Goal: Transaction & Acquisition: Purchase product/service

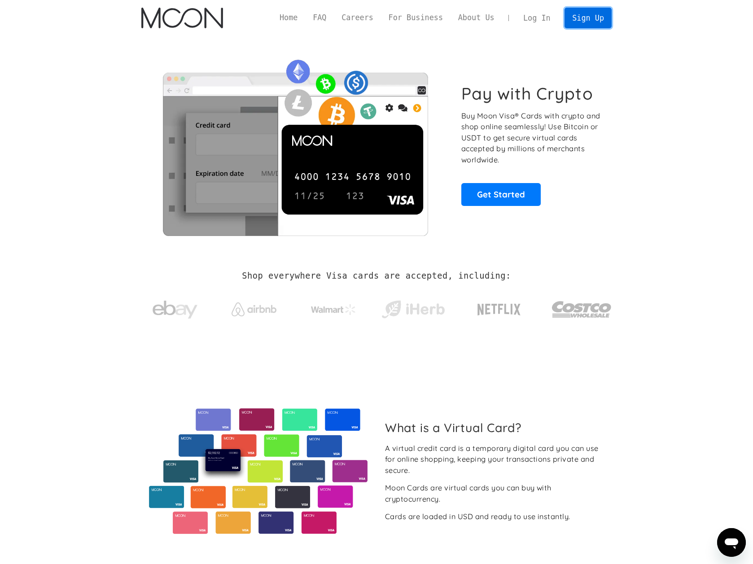
click at [584, 17] on link "Sign Up" at bounding box center [588, 18] width 47 height 20
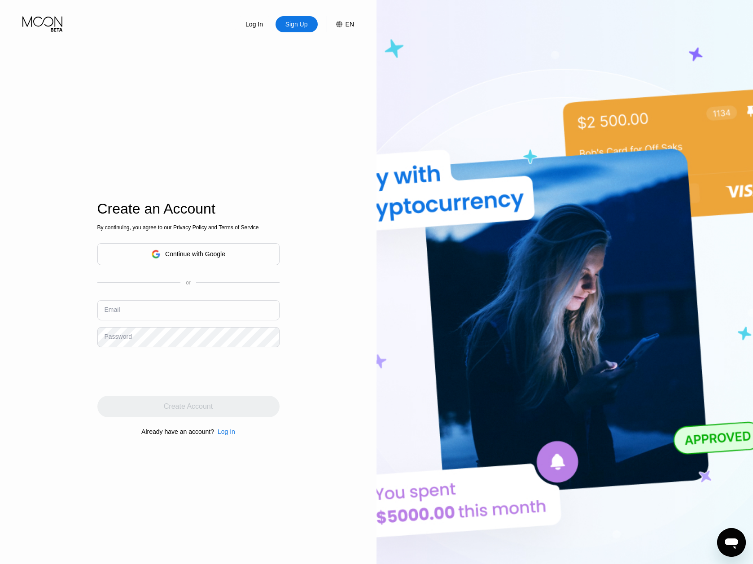
click at [174, 309] on input "text" at bounding box center [188, 310] width 182 height 20
type input "e"
type input "[EMAIL_ADDRESS][DOMAIN_NAME]"
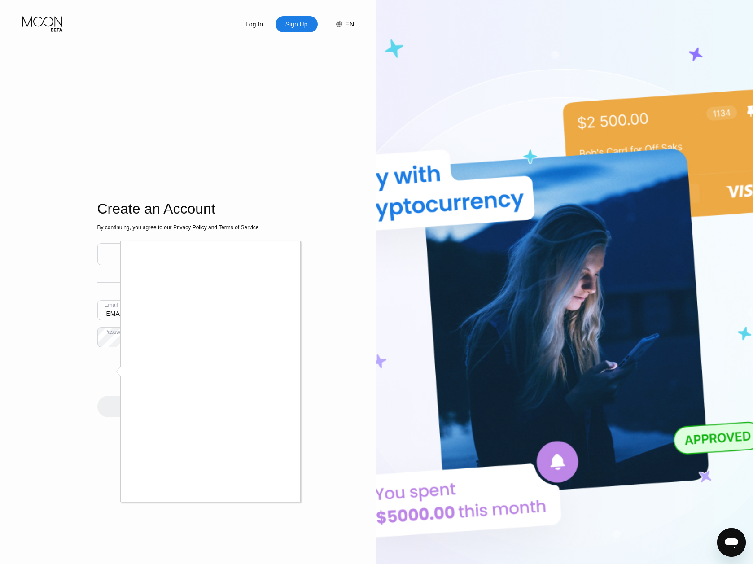
click at [300, 512] on div at bounding box center [376, 282] width 753 height 564
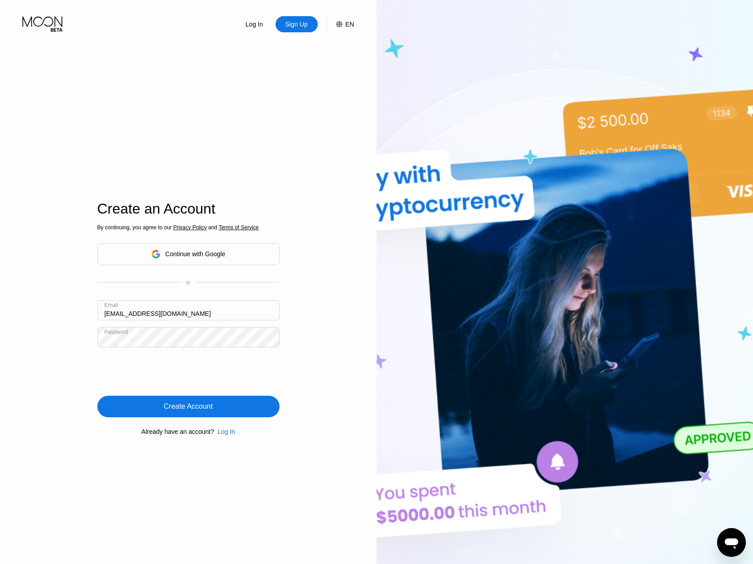
click at [188, 411] on div "Create Account" at bounding box center [188, 406] width 49 height 9
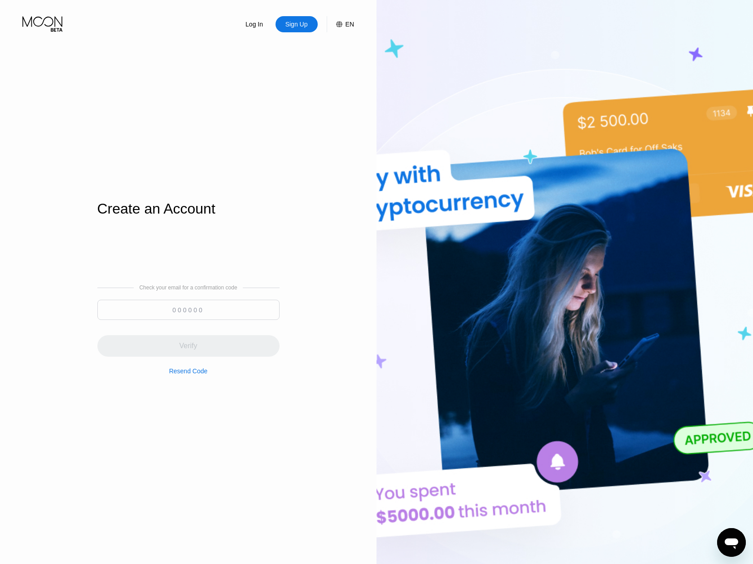
paste input "650925"
type input "650925"
click at [190, 340] on div "Verify" at bounding box center [188, 346] width 182 height 22
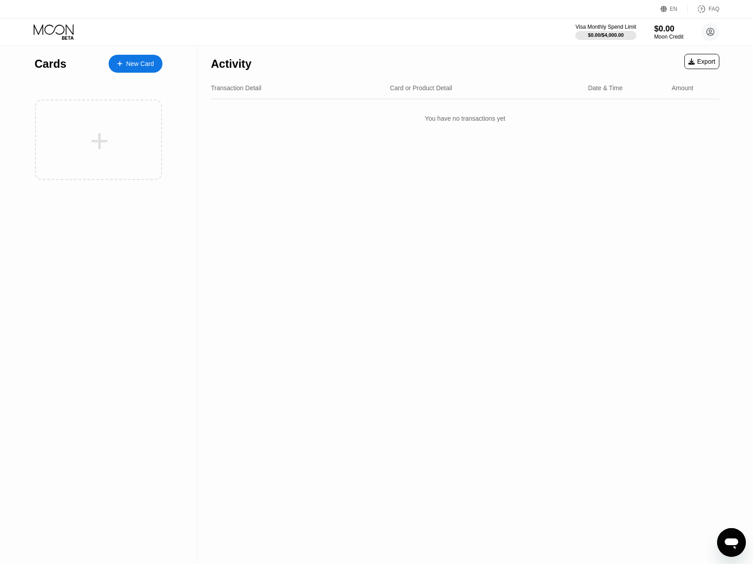
click at [143, 65] on div "New Card" at bounding box center [140, 64] width 28 height 8
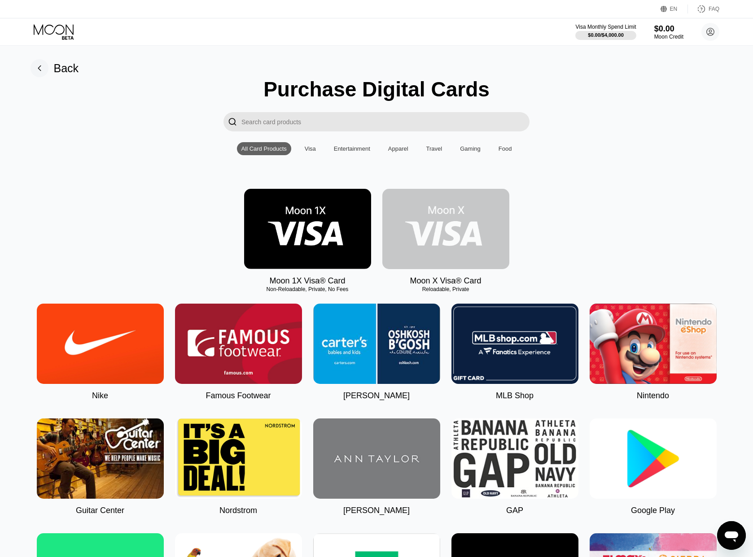
click at [467, 222] on img at bounding box center [445, 229] width 127 height 80
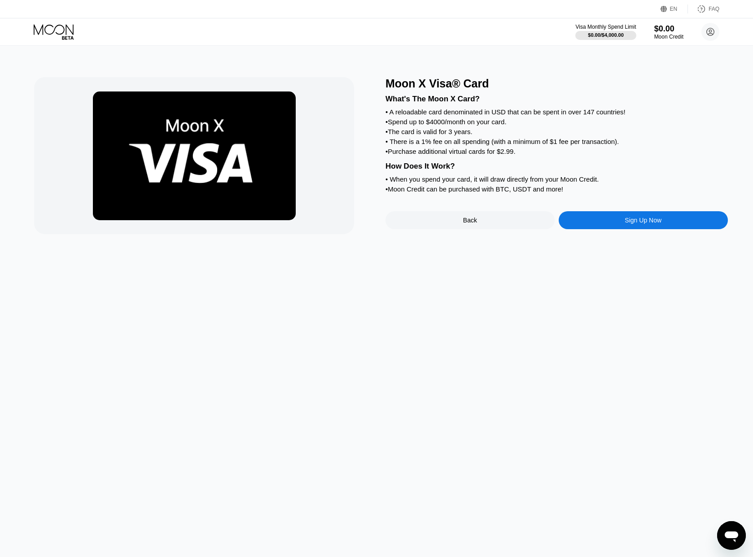
click at [628, 224] on div "Sign Up Now" at bounding box center [643, 220] width 37 height 7
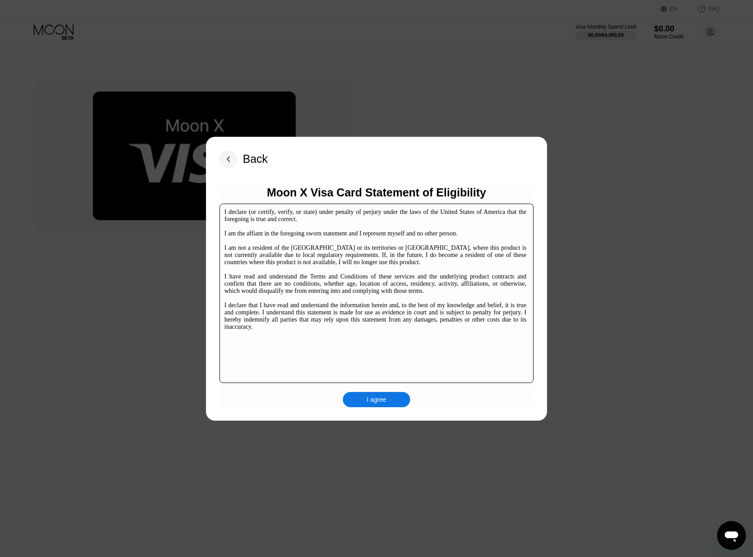
click at [380, 401] on div "I agree" at bounding box center [377, 400] width 20 height 8
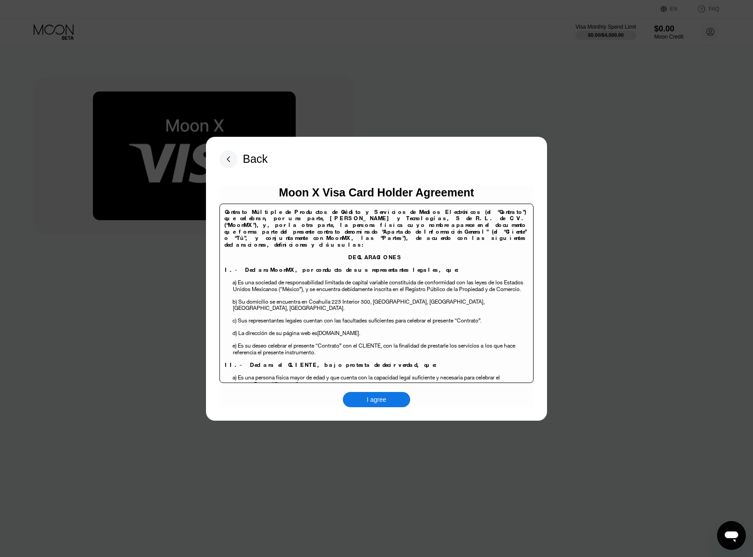
click at [398, 405] on div "I agree" at bounding box center [376, 399] width 67 height 15
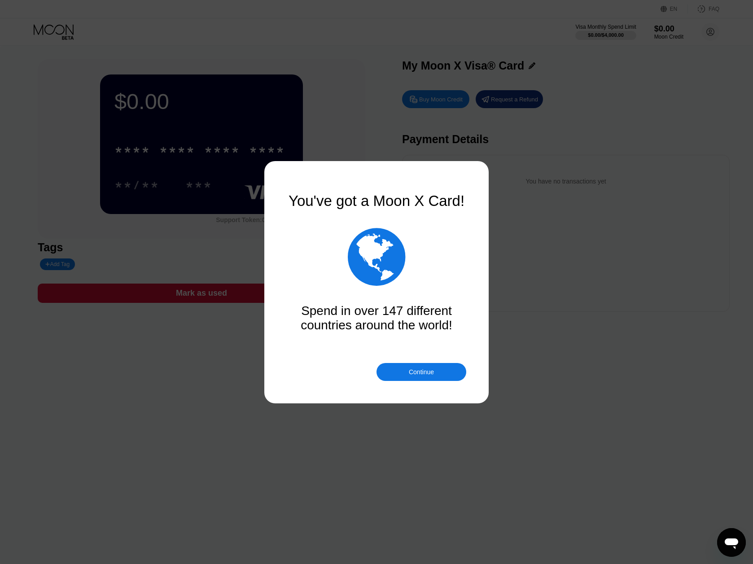
click at [430, 368] on div "Continue" at bounding box center [421, 371] width 25 height 7
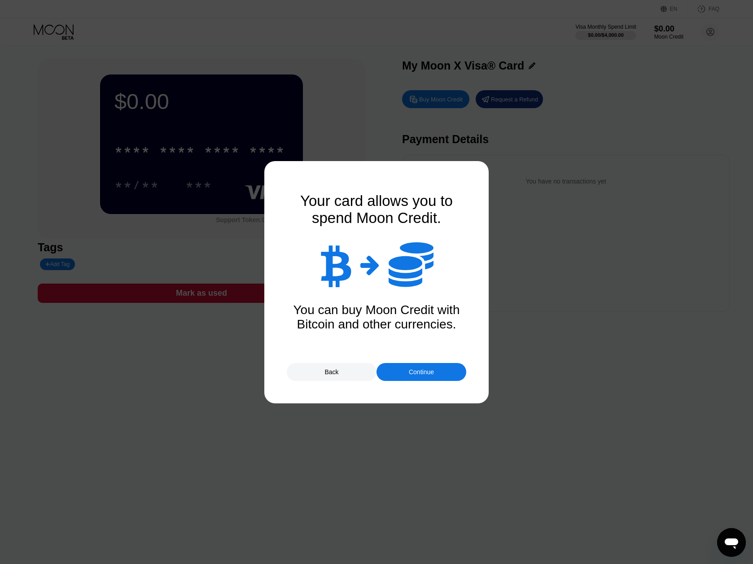
click at [430, 368] on div "Continue" at bounding box center [421, 371] width 25 height 7
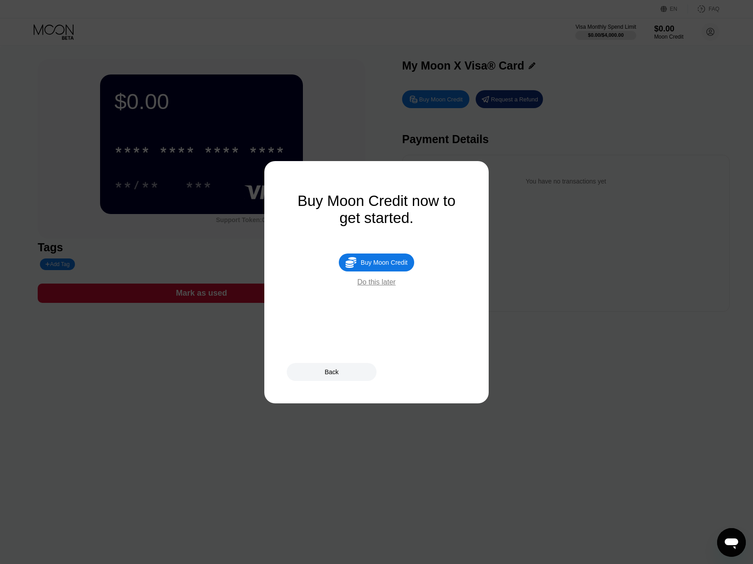
click at [398, 266] on div "Buy Moon Credit" at bounding box center [384, 262] width 47 height 7
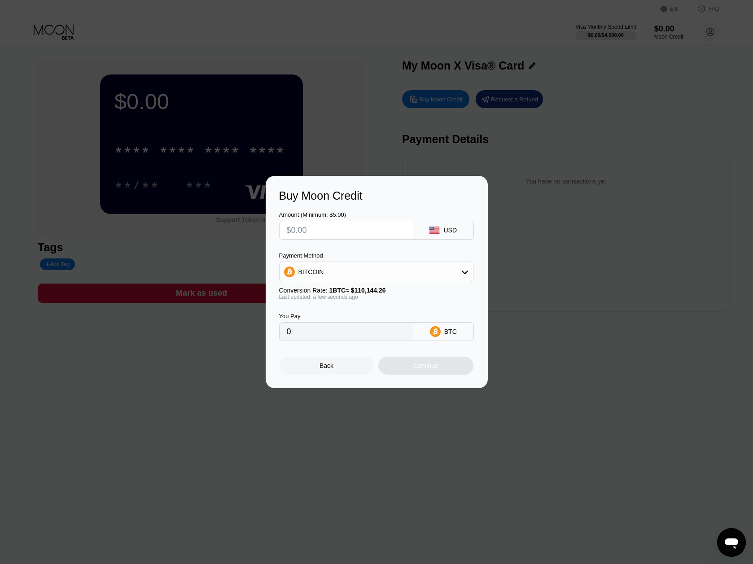
click at [365, 228] on input "text" at bounding box center [346, 230] width 119 height 18
click at [436, 229] on icon at bounding box center [435, 230] width 10 height 7
click at [448, 228] on div "USD" at bounding box center [449, 230] width 13 height 7
click at [452, 228] on div "USD" at bounding box center [449, 230] width 13 height 7
click at [453, 234] on div "USD" at bounding box center [443, 230] width 61 height 19
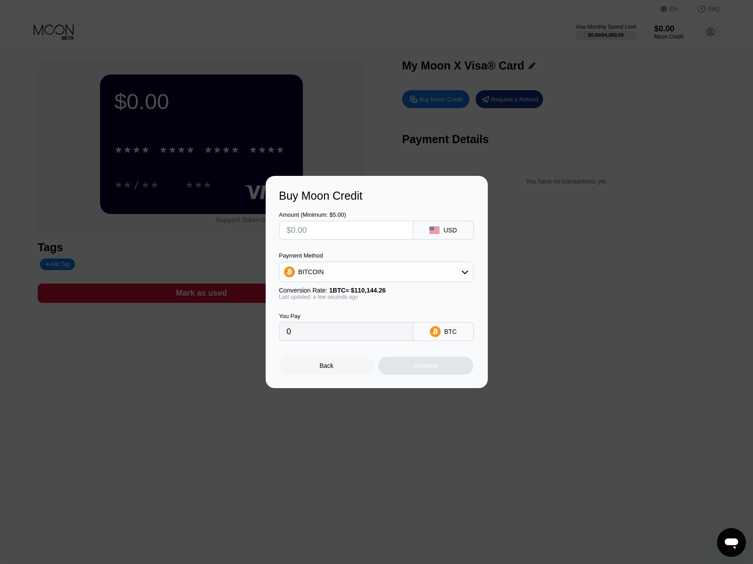
click at [337, 228] on input "text" at bounding box center [346, 230] width 119 height 18
type input "$1"
type input "0.00000908"
type input "$15"
type input "0.00013619"
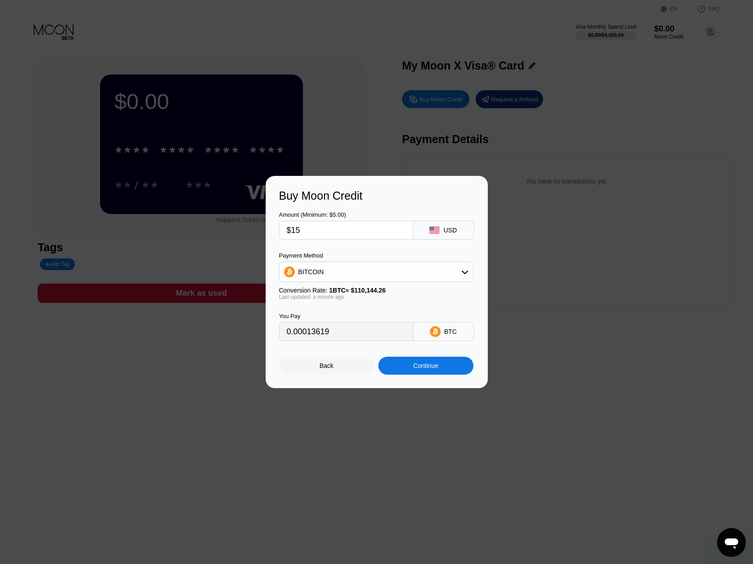
type input "$150"
type input "0.00136186"
type input "$150"
click at [347, 277] on div "BITCOIN" at bounding box center [376, 272] width 193 height 18
click at [336, 314] on span "USDT on TRON" at bounding box center [323, 316] width 45 height 7
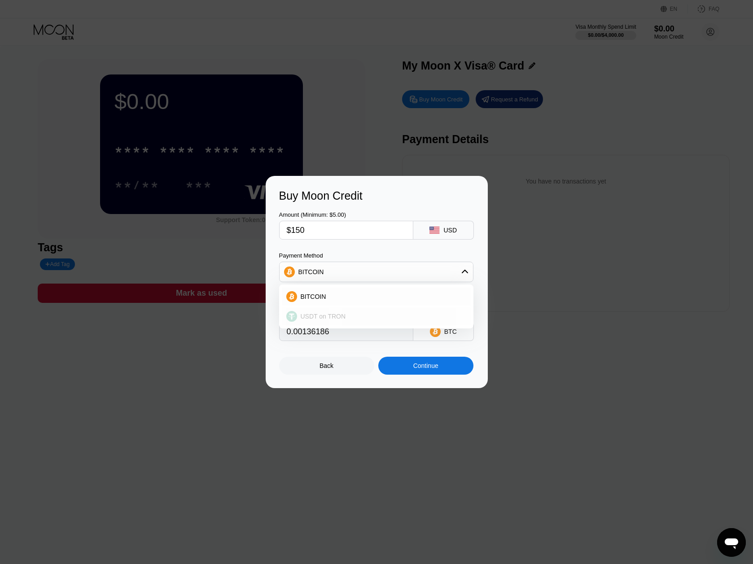
type input "151.52"
click at [447, 372] on div "Continue" at bounding box center [425, 366] width 95 height 18
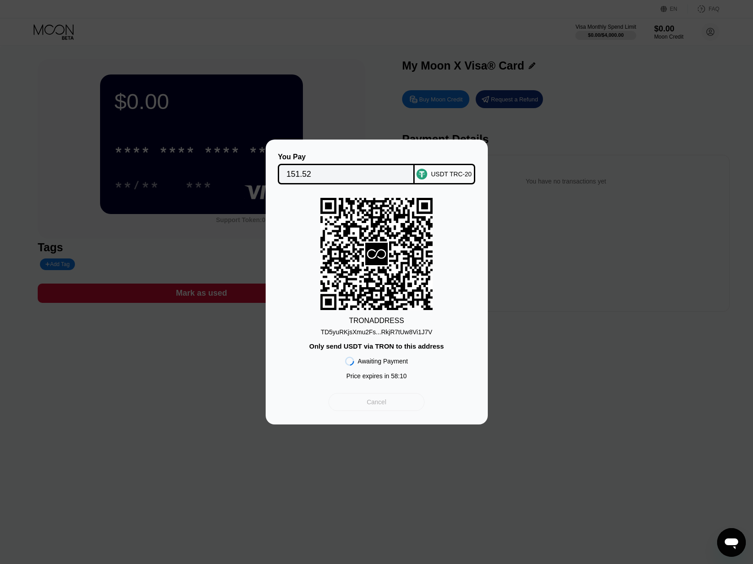
click at [390, 407] on div "Cancel" at bounding box center [377, 402] width 96 height 18
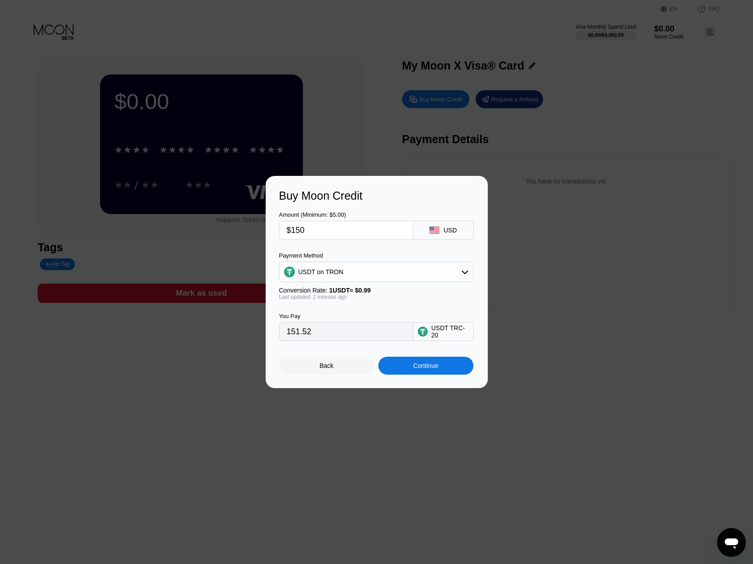
click at [355, 273] on div "USDT on TRON" at bounding box center [376, 272] width 193 height 18
click at [327, 304] on div "BITCOIN" at bounding box center [376, 297] width 189 height 18
type input "0.00136186"
click at [437, 368] on div "Continue" at bounding box center [425, 365] width 25 height 7
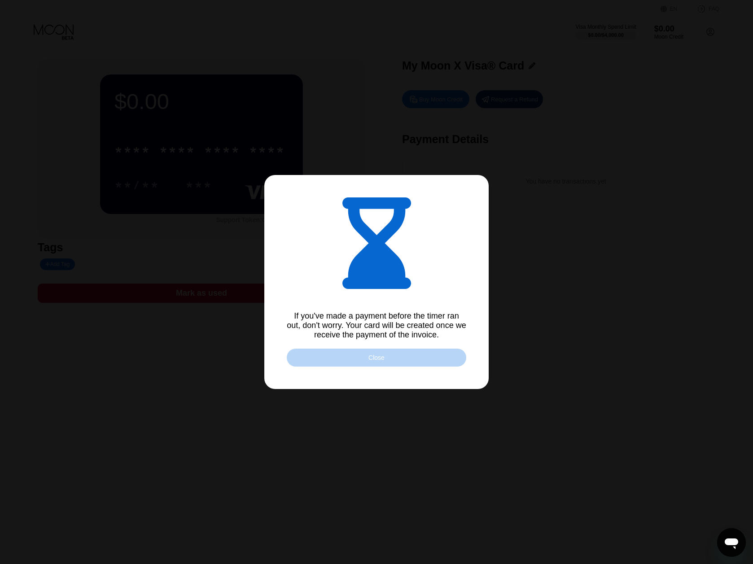
click at [373, 357] on div "Close" at bounding box center [376, 357] width 16 height 7
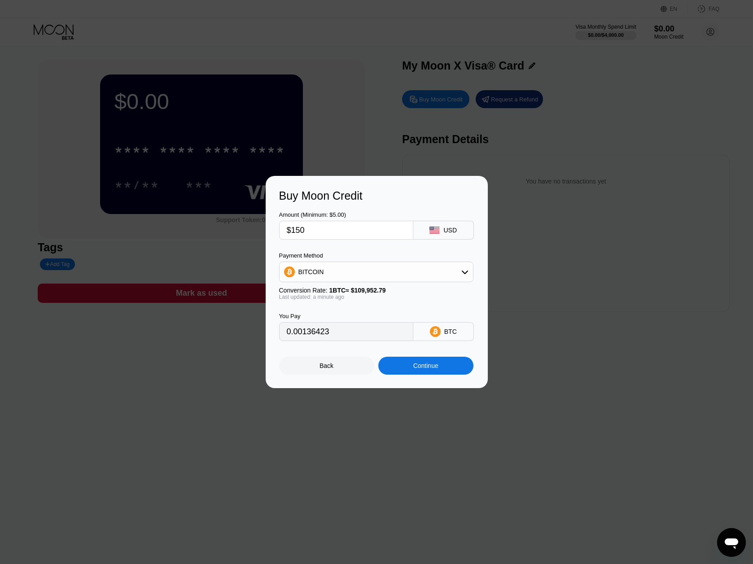
click at [441, 371] on div "Continue" at bounding box center [425, 366] width 95 height 18
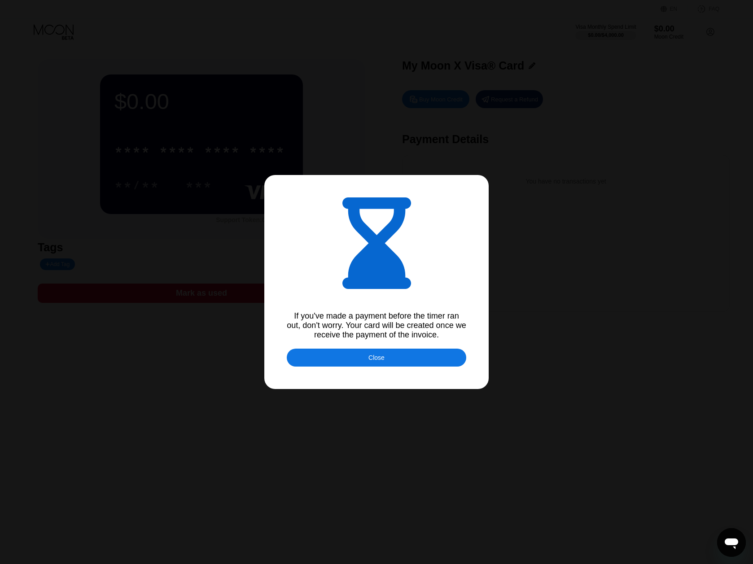
click at [398, 350] on div at bounding box center [380, 282] width 760 height 564
click at [396, 350] on div at bounding box center [380, 282] width 760 height 564
click at [390, 356] on div "Close" at bounding box center [377, 358] width 180 height 18
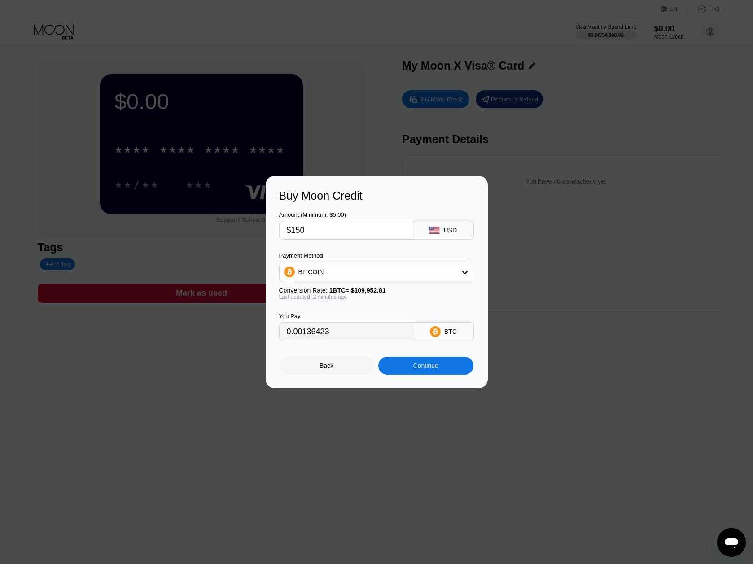
click at [419, 369] on div "Continue" at bounding box center [425, 365] width 25 height 7
type input "0.00136280"
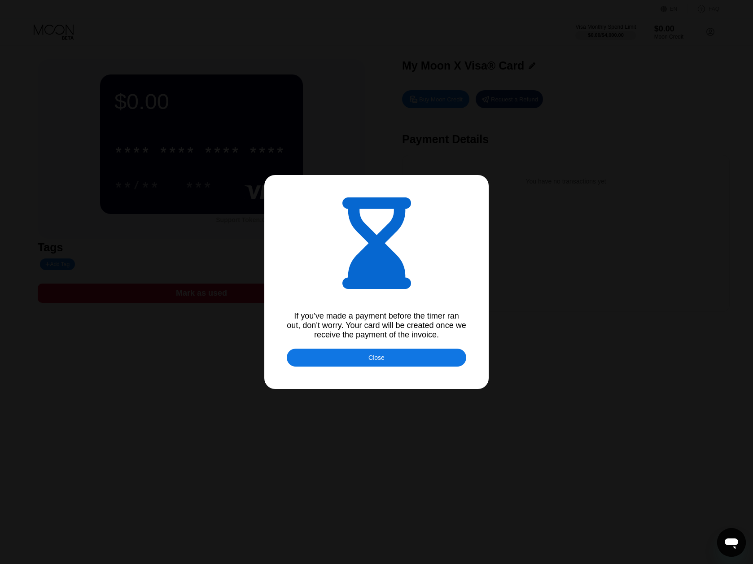
click at [371, 371] on div at bounding box center [380, 282] width 760 height 564
click at [376, 353] on div "Close" at bounding box center [377, 358] width 180 height 18
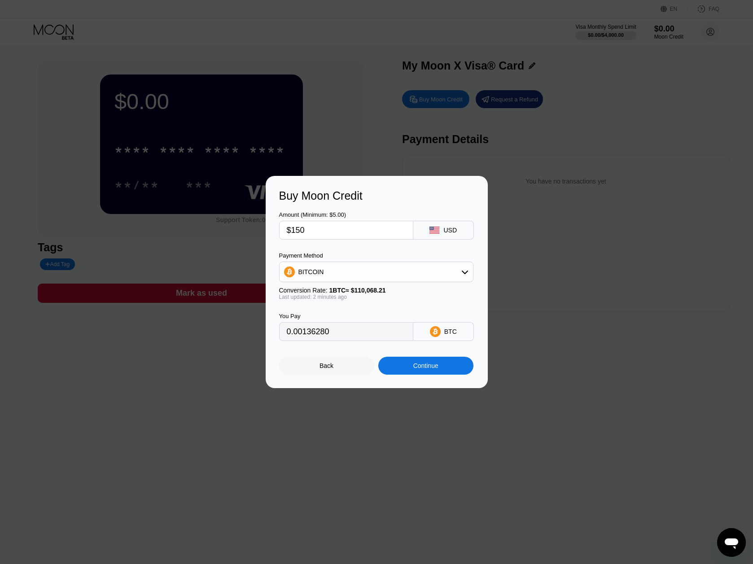
click at [534, 131] on div at bounding box center [380, 282] width 760 height 564
